Goal: Transaction & Acquisition: Purchase product/service

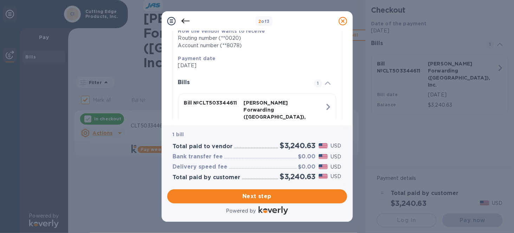
scroll to position [164, 0]
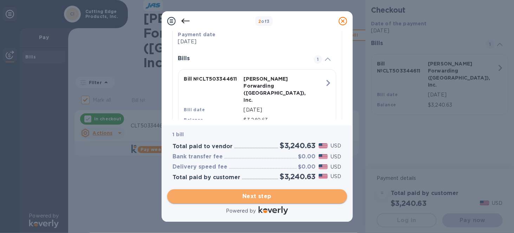
click at [254, 194] on span "Next step" at bounding box center [257, 196] width 169 height 8
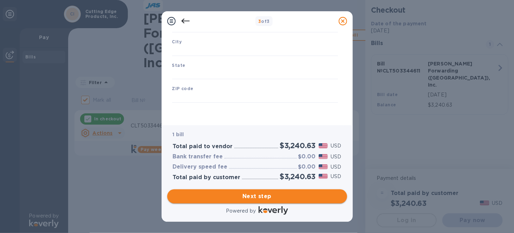
scroll to position [112, 0]
type input "United States"
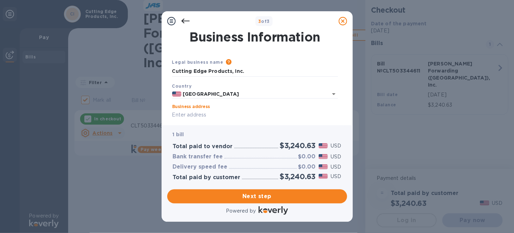
click at [218, 112] on input "Business address" at bounding box center [255, 115] width 166 height 11
type input "235-F Forlines Road"
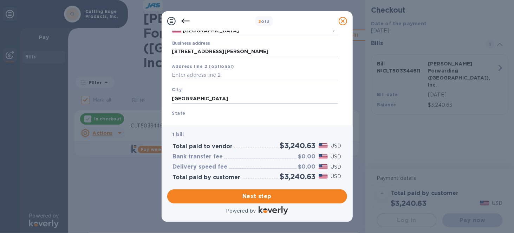
type input "Winterville"
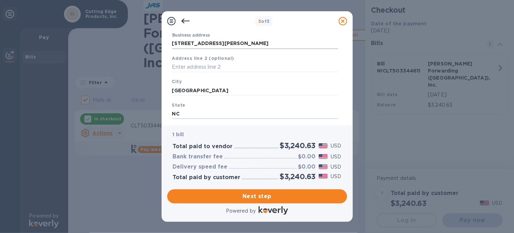
type input "NC"
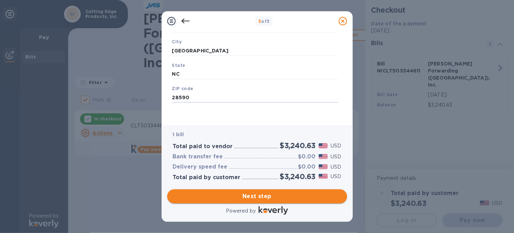
type input "28590"
click at [270, 195] on span "Next step" at bounding box center [257, 196] width 169 height 8
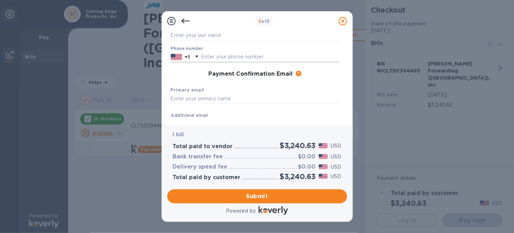
scroll to position [0, 0]
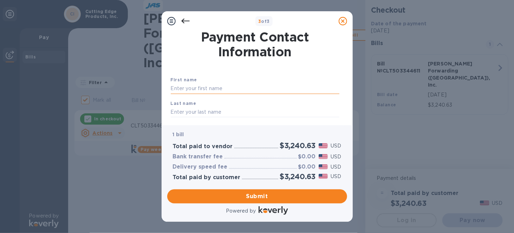
click at [216, 89] on input "text" at bounding box center [255, 88] width 169 height 11
type input "Lori"
type input "Cortright"
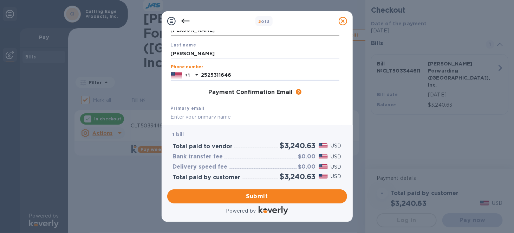
type input "2525311646"
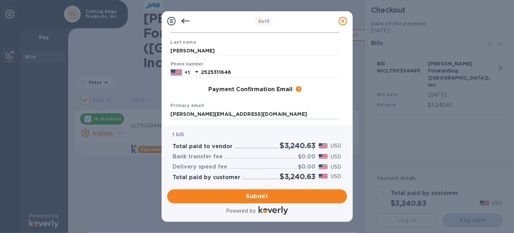
type input "lori@streetwisesecurity.com"
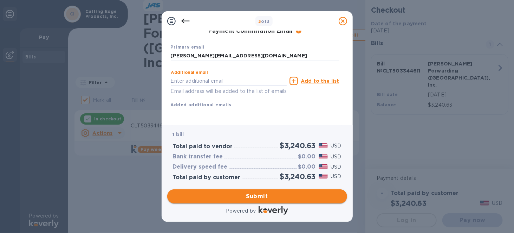
click at [241, 195] on span "Submit" at bounding box center [257, 196] width 169 height 8
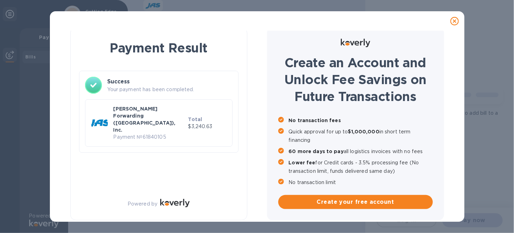
checkbox input "false"
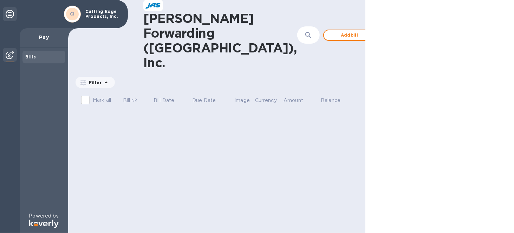
click at [13, 12] on icon at bounding box center [10, 14] width 8 height 8
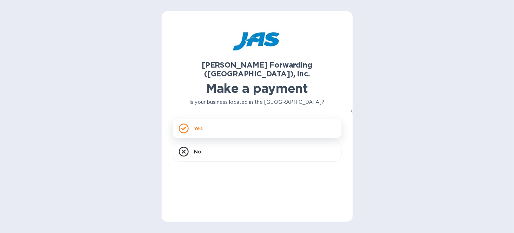
click at [265, 121] on div "Yes" at bounding box center [257, 128] width 169 height 20
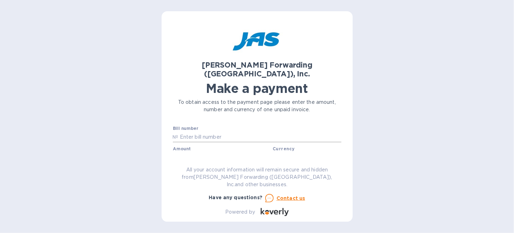
click at [247, 131] on input "text" at bounding box center [259, 136] width 163 height 11
type input "CLT503350068"
click at [238, 152] on input "text" at bounding box center [223, 157] width 94 height 11
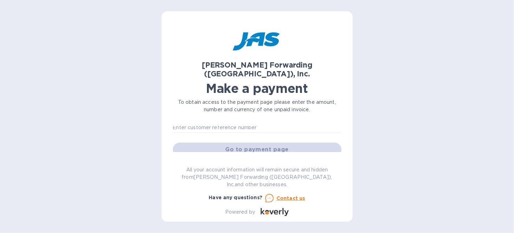
scroll to position [35, 0]
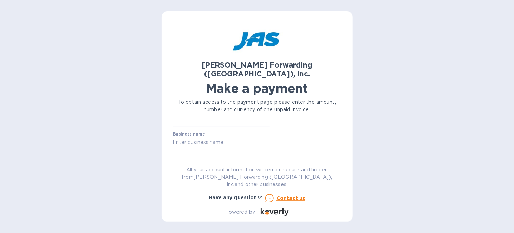
type input "1,878.82"
click at [233, 137] on input "text" at bounding box center [257, 142] width 169 height 11
type input "Cutting Edge Products, Inc."
click at [219, 151] on div "Customer reference number" at bounding box center [257, 159] width 169 height 16
click at [219, 157] on input "text" at bounding box center [257, 162] width 169 height 11
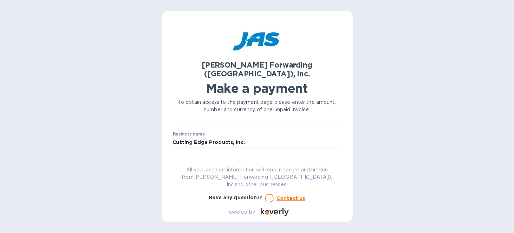
type input "CUTEDGTRW"
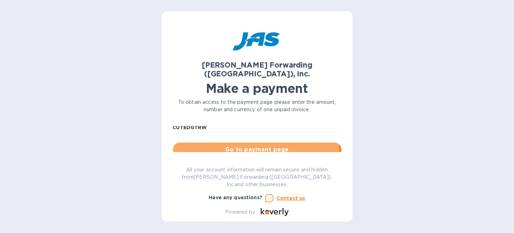
click at [251, 145] on span "Go to payment page" at bounding box center [256, 149] width 157 height 8
